Goal: Information Seeking & Learning: Learn about a topic

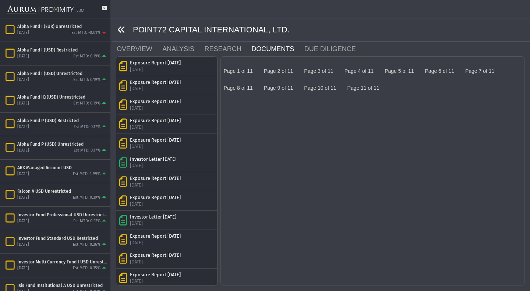
click at [11, 31] on mat-sidenav-container "5.0.1 Pull down to refresh... Release to refresh... Refreshing... Alpha Fund I …" at bounding box center [265, 145] width 530 height 291
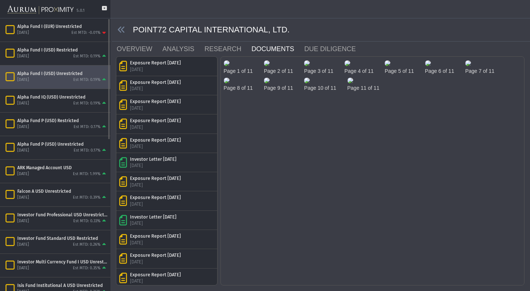
click at [57, 78] on div "[DATE] Est MTD: 0.19%" at bounding box center [62, 80] width 90 height 7
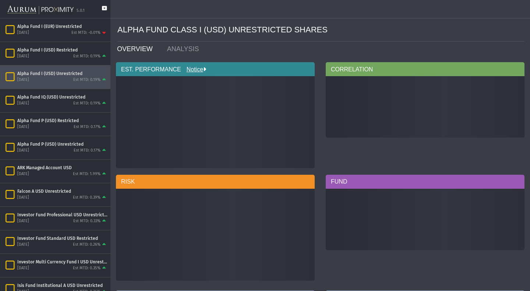
click at [105, 7] on icon at bounding box center [104, 12] width 5 height 12
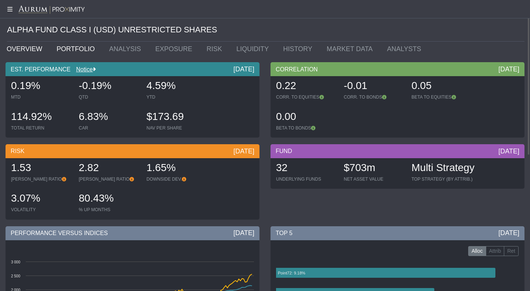
click at [62, 44] on link "PORTFOLIO" at bounding box center [77, 49] width 53 height 15
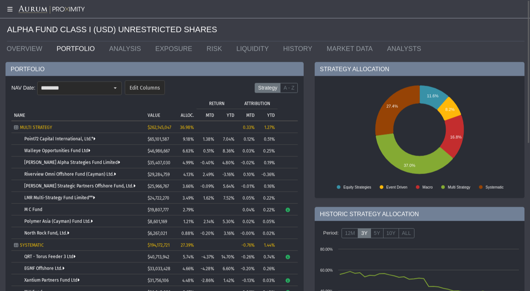
scroll to position [0, 0]
click at [57, 136] on link "Point72 Capital International, Ltd.*" at bounding box center [59, 138] width 71 height 5
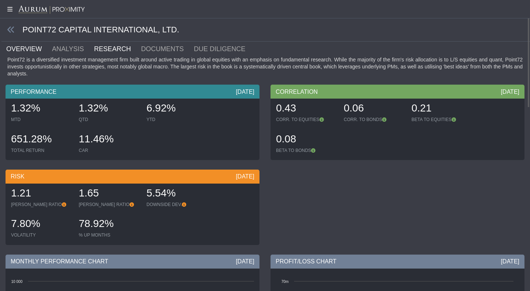
click at [101, 50] on link "RESEARCH" at bounding box center [117, 49] width 47 height 15
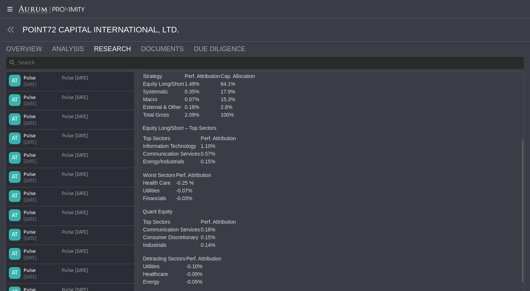
scroll to position [133, 0]
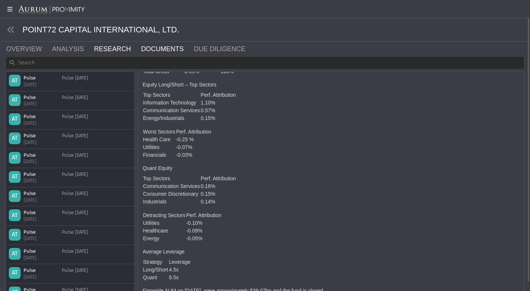
click at [140, 47] on link "DOCUMENTS" at bounding box center [166, 49] width 53 height 15
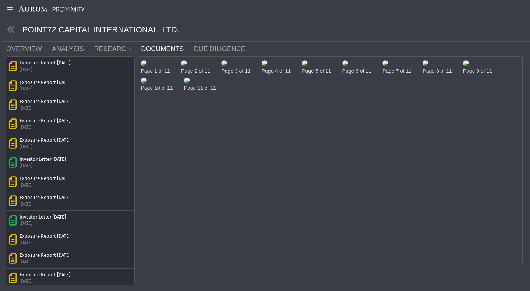
click at [147, 66] on img at bounding box center [144, 63] width 6 height 6
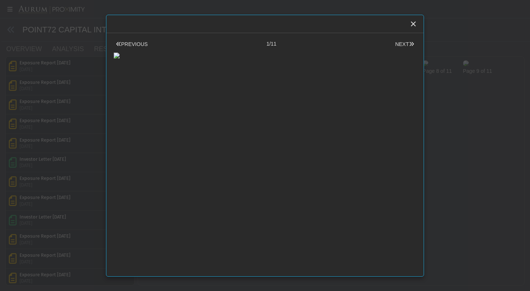
click at [451, 86] on body "5.0.1 Pull down to refresh... Release to refresh... Refreshing... Alpha Fund I …" at bounding box center [265, 145] width 530 height 291
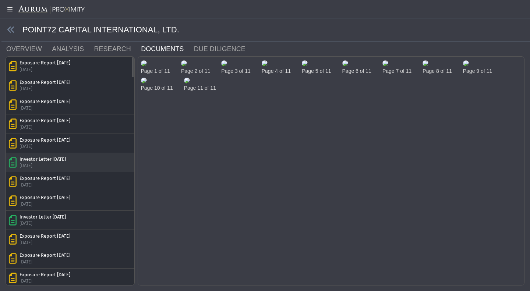
click at [54, 159] on div "Investor Letter [DATE]" at bounding box center [43, 159] width 46 height 7
